Goal: Information Seeking & Learning: Check status

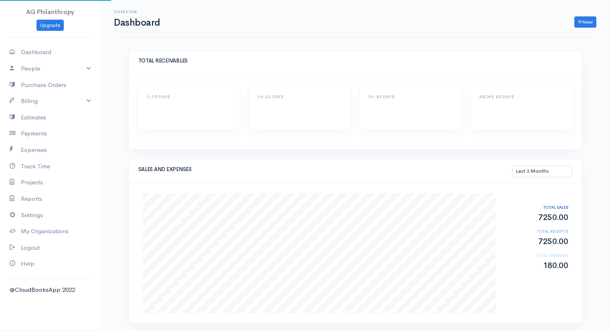
select select "90"
click at [29, 196] on link "Reports" at bounding box center [50, 199] width 100 height 16
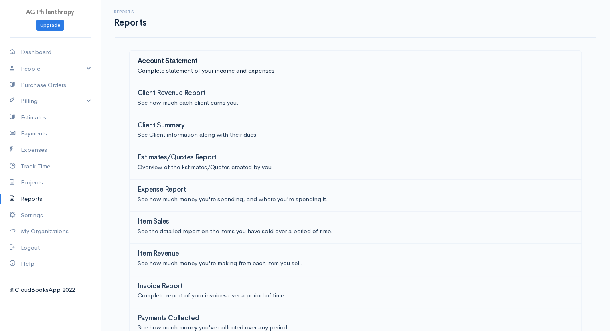
click at [182, 64] on h3 "Account Statement" at bounding box center [168, 61] width 60 height 8
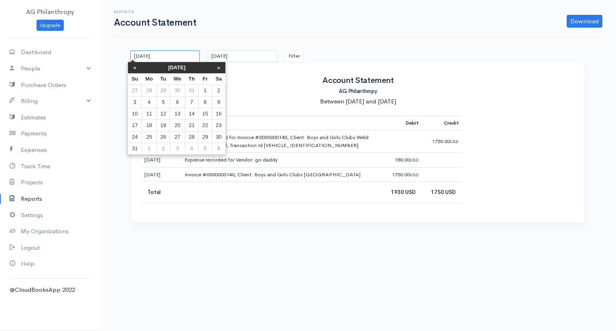
click at [180, 61] on input "[DATE]" at bounding box center [164, 57] width 69 height 12
drag, startPoint x: 174, startPoint y: 58, endPoint x: 122, endPoint y: 29, distance: 59.4
click at [119, 50] on div "Reports Account Statement Download PDF CSV [DATE] [DATE] Filter Account Stateme…" at bounding box center [358, 116] width 516 height 233
type input "[DATE]"
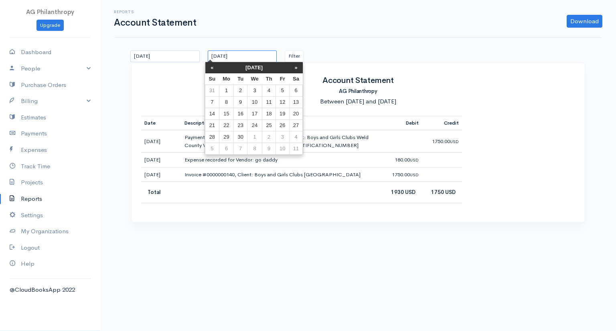
click at [253, 57] on input "[DATE]" at bounding box center [242, 57] width 69 height 12
drag, startPoint x: 253, startPoint y: 57, endPoint x: 203, endPoint y: 60, distance: 50.2
click at [204, 60] on div "[DATE]" at bounding box center [242, 57] width 77 height 12
type input "[DATE]"
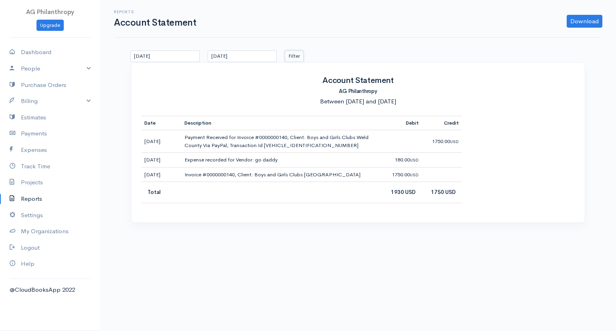
click at [296, 53] on button "Filter" at bounding box center [294, 57] width 19 height 12
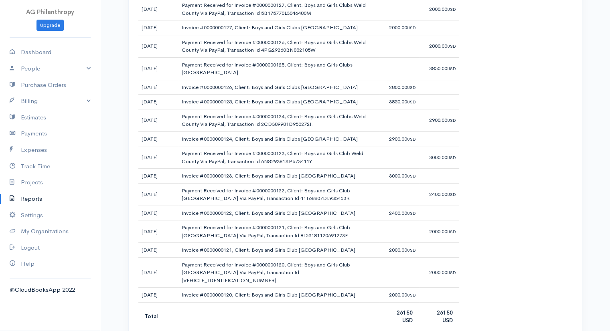
scroll to position [300, 0]
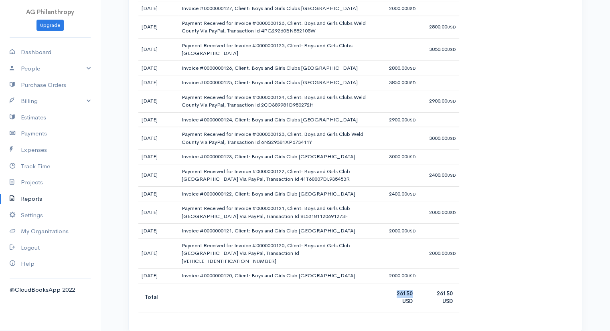
drag, startPoint x: 415, startPoint y: 282, endPoint x: 395, endPoint y: 282, distance: 20.0
click at [395, 283] on td "26150 USD" at bounding box center [399, 297] width 40 height 29
copy b "26150"
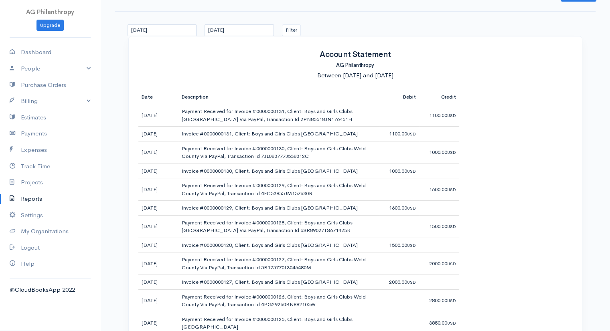
scroll to position [40, 0]
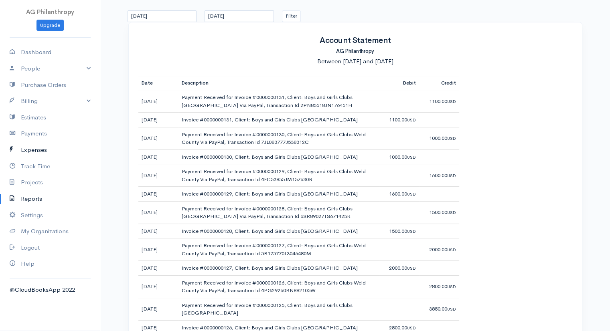
click at [28, 150] on link "Expenses" at bounding box center [50, 150] width 100 height 16
